Goal: Find specific page/section: Find specific page/section

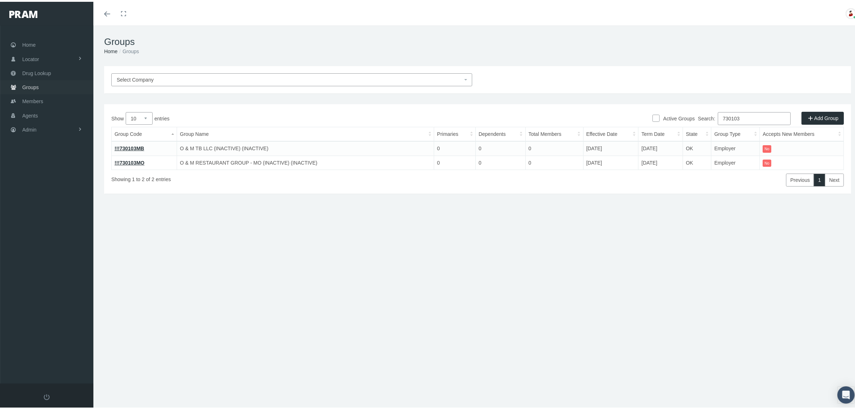
click at [30, 85] on span "Groups" at bounding box center [30, 86] width 17 height 14
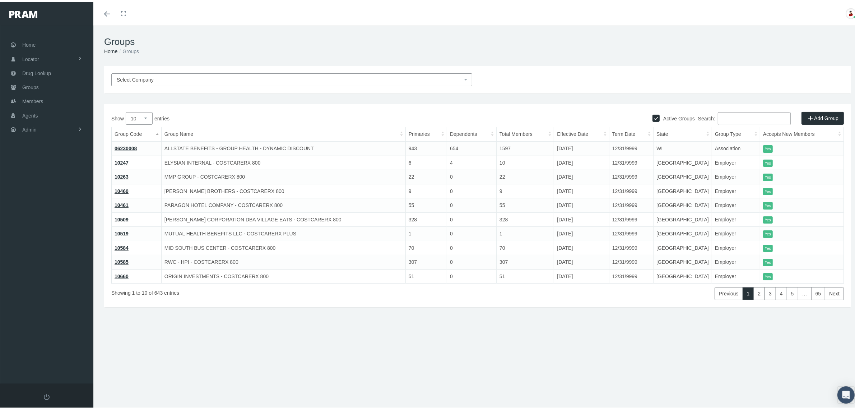
click at [735, 117] on input "Search:" at bounding box center [754, 116] width 73 height 13
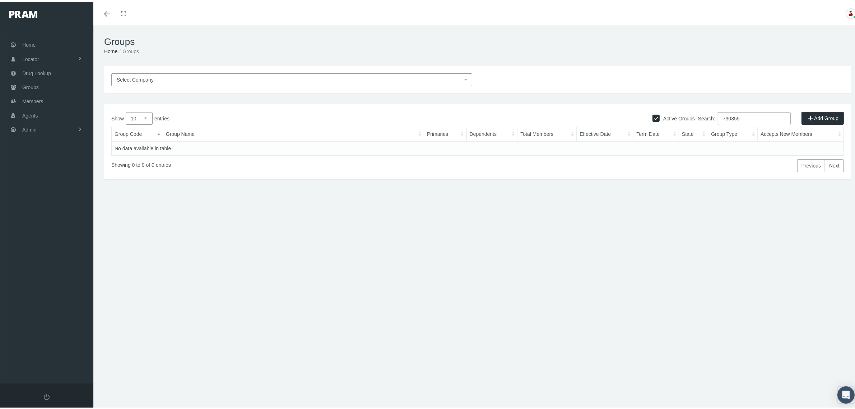
type input "730355"
click at [653, 114] on input "Active Groups" at bounding box center [656, 115] width 7 height 7
checkbox input "false"
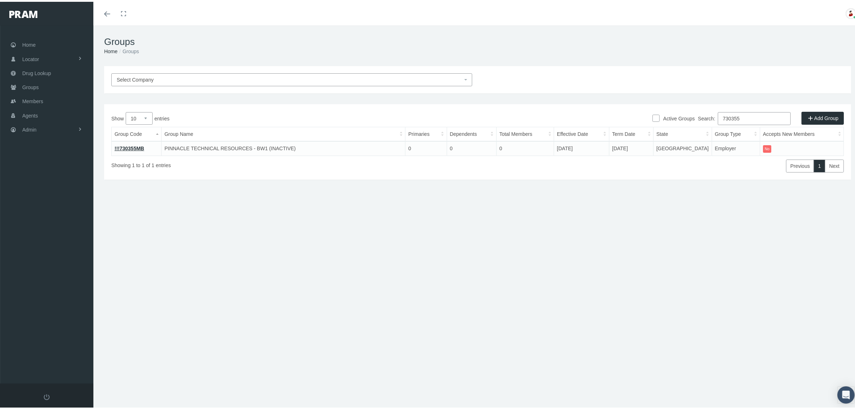
click at [134, 144] on link "!!!730355MB" at bounding box center [129, 147] width 29 height 6
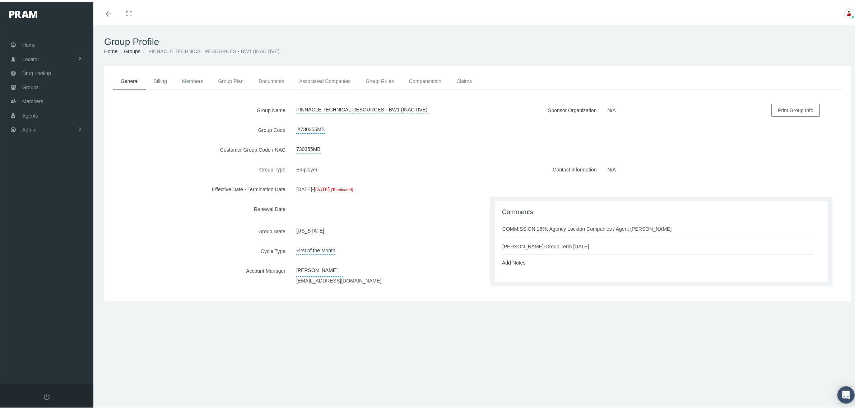
click at [334, 76] on link "Associated Companies" at bounding box center [325, 79] width 66 height 16
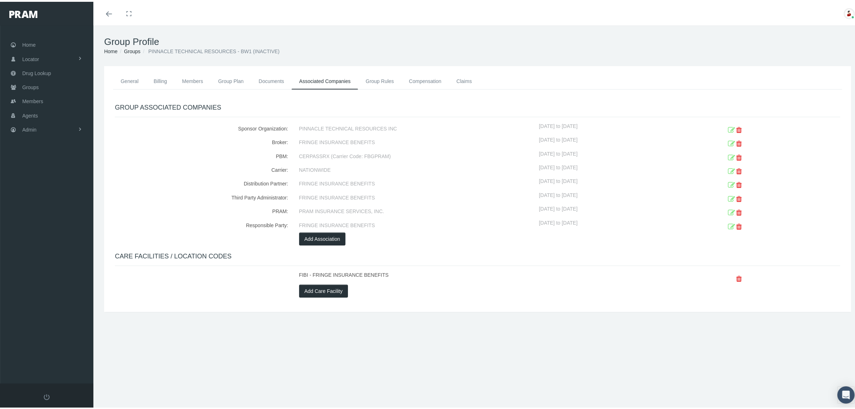
drag, startPoint x: 297, startPoint y: 166, endPoint x: 604, endPoint y: 166, distance: 307.8
click at [604, 166] on div "Carrier: NATIONWIDE 01/01/2021 to 12/31/2024" at bounding box center [478, 169] width 736 height 14
